Goal: Task Accomplishment & Management: Manage account settings

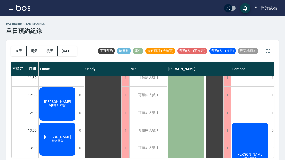
scroll to position [59, 0]
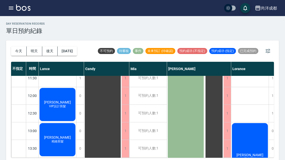
click at [76, 122] on div "[PERSON_NAME]燙髮" at bounding box center [57, 104] width 37 height 35
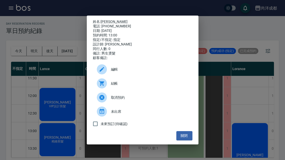
click at [49, 30] on div "姓名: [PERSON_NAME]: [PHONE_NUMBER] 日期: [DATE] 預約時間: 13:00 指定/不指定: 指定 設計師: [PERSO…" at bounding box center [142, 80] width 285 height 160
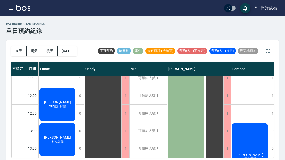
click at [71, 122] on div "[PERSON_NAME] 精緻剪髮" at bounding box center [57, 104] width 37 height 35
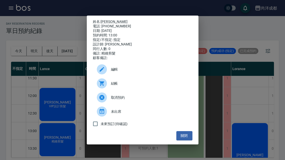
click at [183, 140] on button "關閉" at bounding box center [184, 135] width 16 height 9
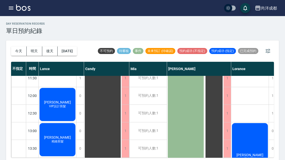
click at [7, 11] on button "button" at bounding box center [11, 8] width 10 height 10
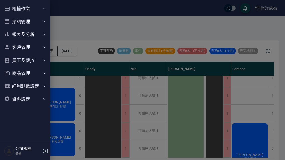
click at [12, 22] on button "預約管理" at bounding box center [25, 21] width 46 height 13
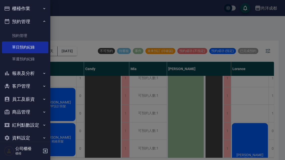
click at [68, 35] on div at bounding box center [142, 80] width 285 height 160
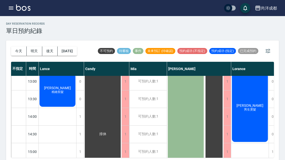
scroll to position [108, 0]
click at [5, 13] on div "尚洋成都 登出" at bounding box center [142, 8] width 285 height 16
click at [9, 11] on icon "button" at bounding box center [11, 8] width 6 height 6
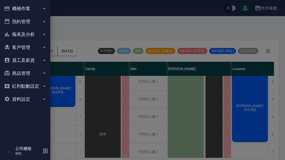
click at [19, 49] on button "客戶管理" at bounding box center [25, 47] width 46 height 13
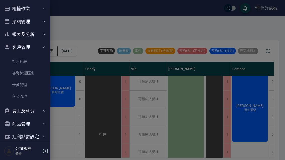
click at [3, 63] on link "客戶列表" at bounding box center [25, 62] width 46 height 12
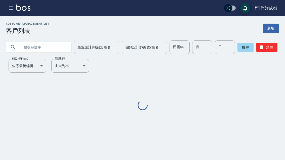
click at [36, 48] on input "text" at bounding box center [43, 47] width 47 height 14
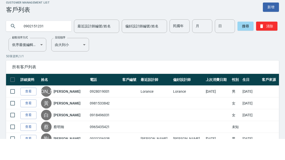
type input "0902151231"
click at [239, 43] on button "搜尋" at bounding box center [245, 47] width 16 height 9
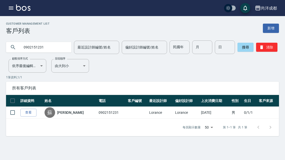
click at [58, 107] on div "[PERSON_NAME]" at bounding box center [69, 112] width 51 height 11
click at [11, 9] on icon "button" at bounding box center [11, 8] width 6 height 6
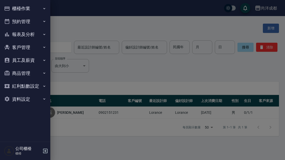
click at [13, 21] on button "預約管理" at bounding box center [25, 21] width 46 height 13
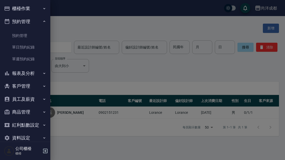
click at [18, 45] on link "單日預約紀錄" at bounding box center [25, 47] width 46 height 12
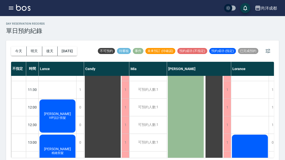
scroll to position [48, 0]
click at [59, 123] on div "[PERSON_NAME] VIP設計剪髮" at bounding box center [57, 116] width 37 height 35
